Goal: Find specific page/section: Find specific page/section

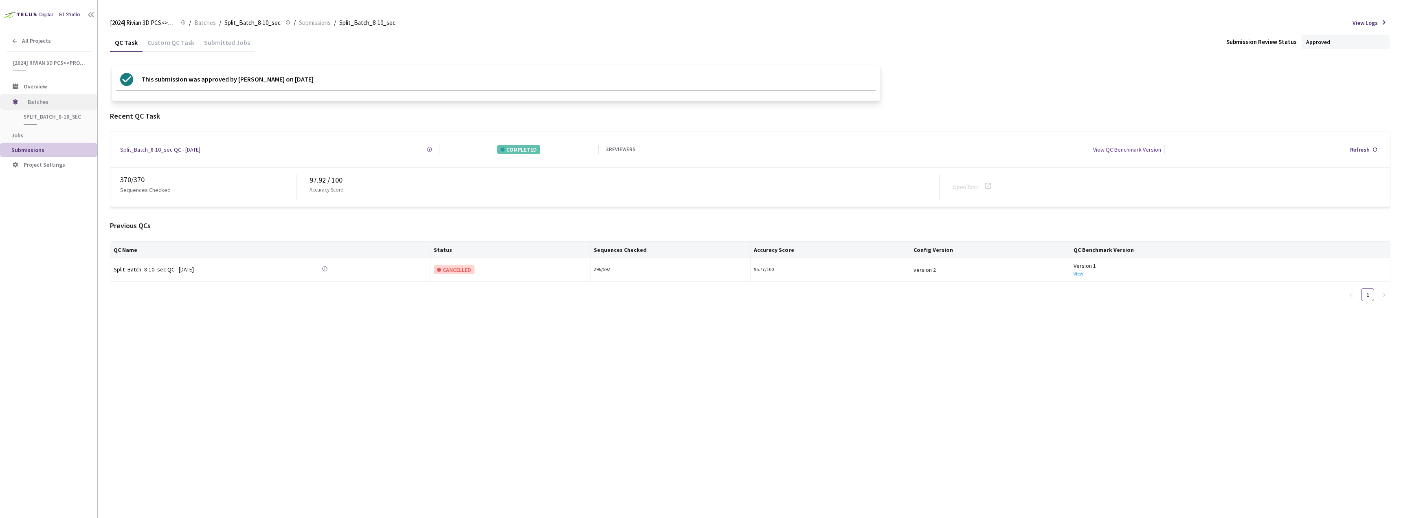
click at [55, 102] on span "Batches" at bounding box center [56, 102] width 56 height 16
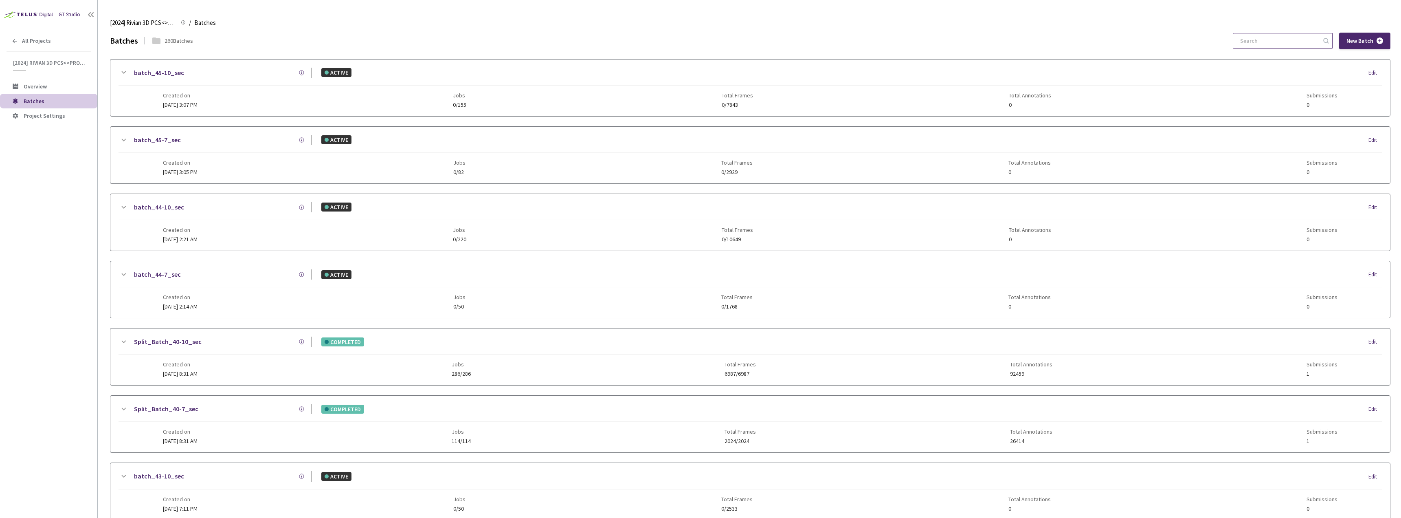
click at [1259, 39] on input at bounding box center [1278, 40] width 87 height 15
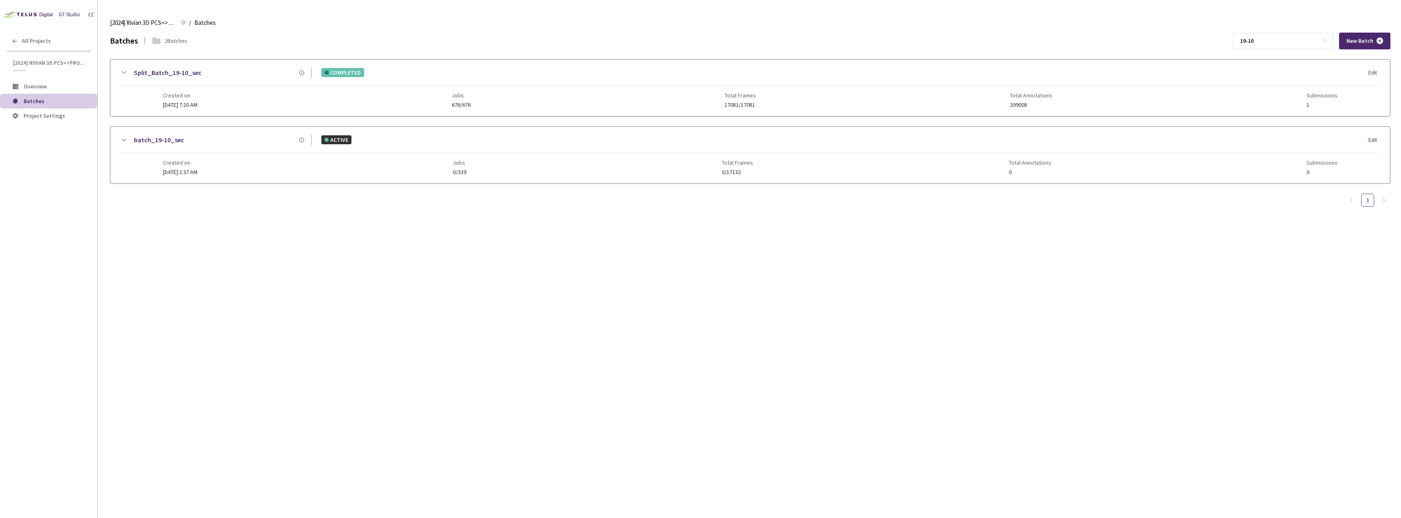
type input "19-10"
click at [185, 69] on link "Split_Batch_19-10_sec" at bounding box center [168, 73] width 68 height 10
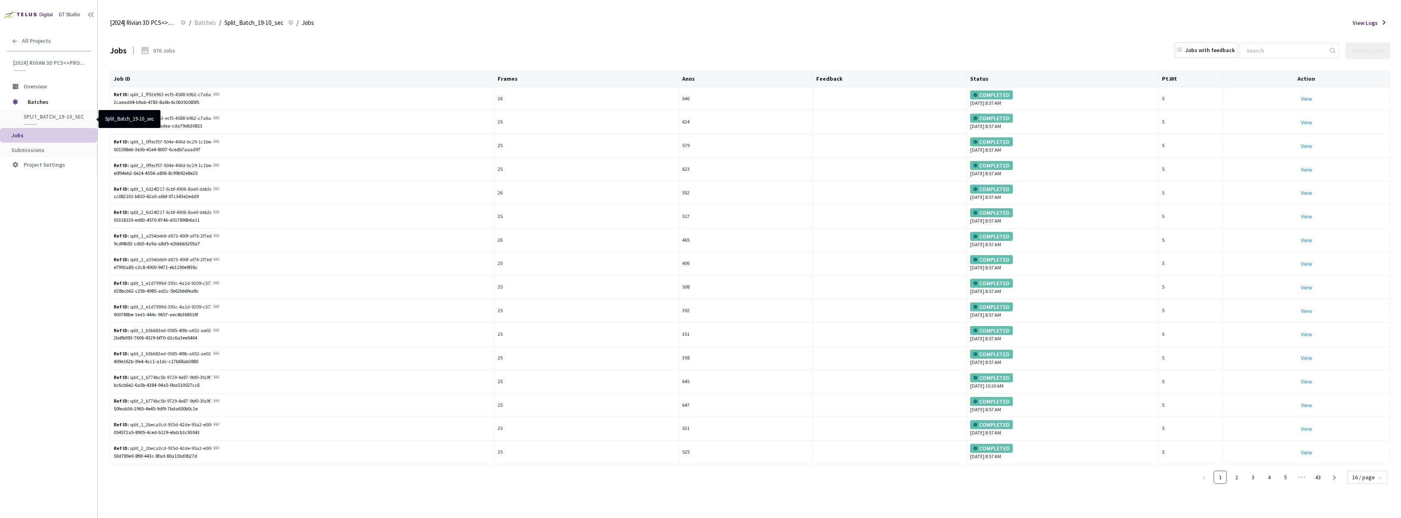
click at [55, 118] on span "Split_Batch_19-10_sec" at bounding box center [54, 116] width 60 height 7
click at [35, 103] on span "Batches" at bounding box center [56, 102] width 56 height 16
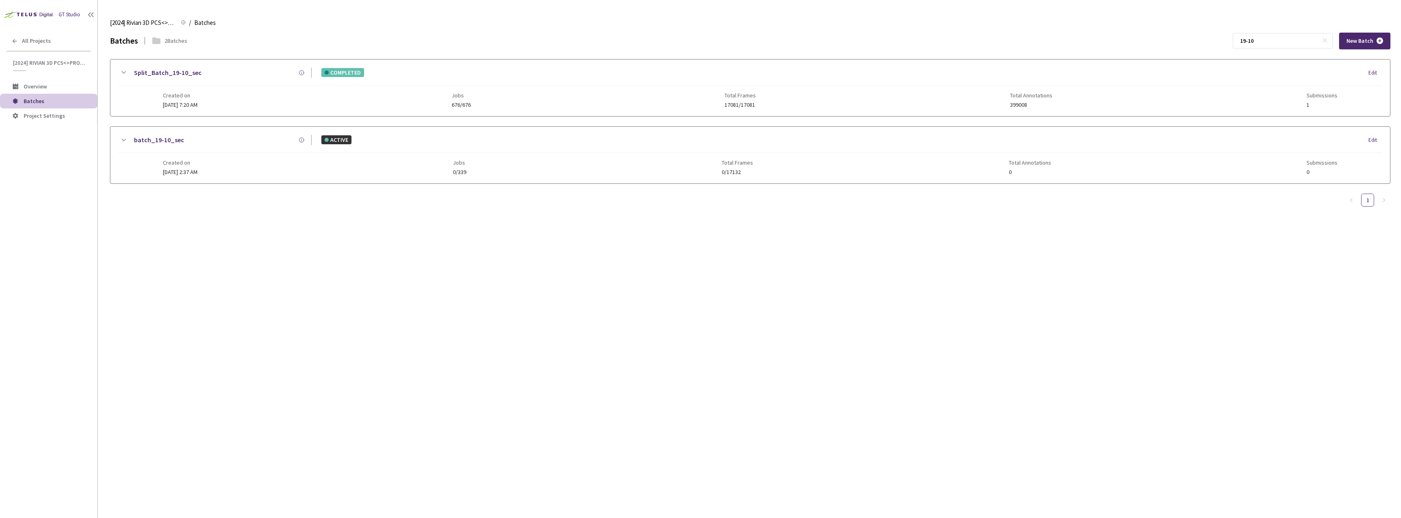
click at [123, 72] on icon at bounding box center [123, 73] width 10 height 10
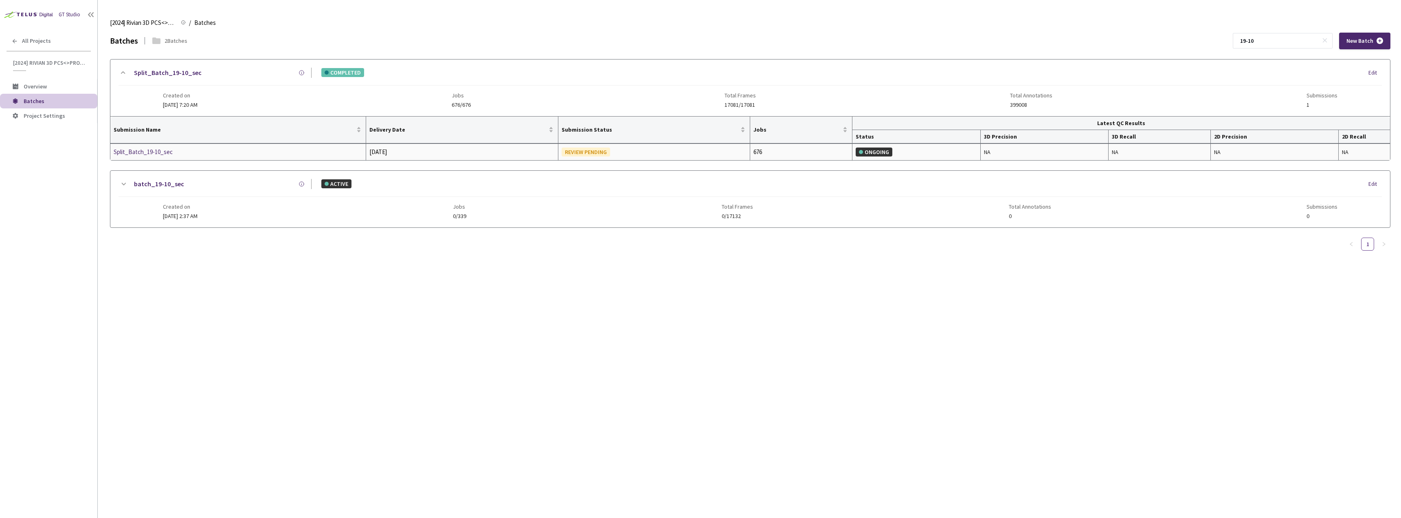
click at [167, 151] on div "Split_Batch_19-10_sec" at bounding box center [157, 152] width 86 height 10
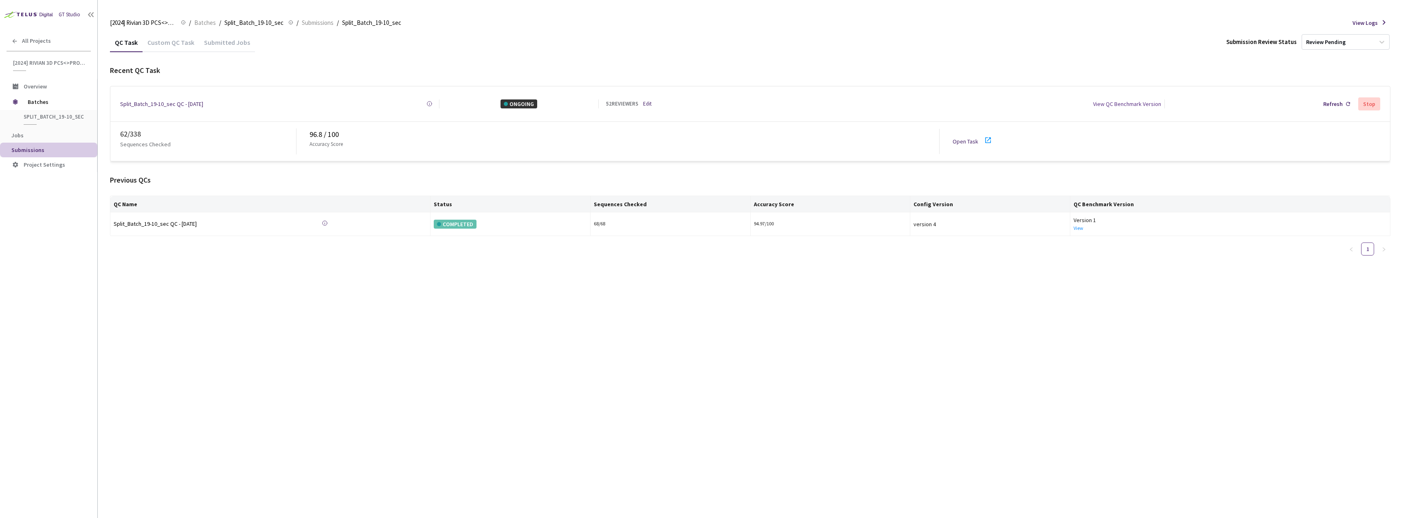
click at [989, 136] on icon at bounding box center [988, 140] width 10 height 10
